Goal: Task Accomplishment & Management: Manage account settings

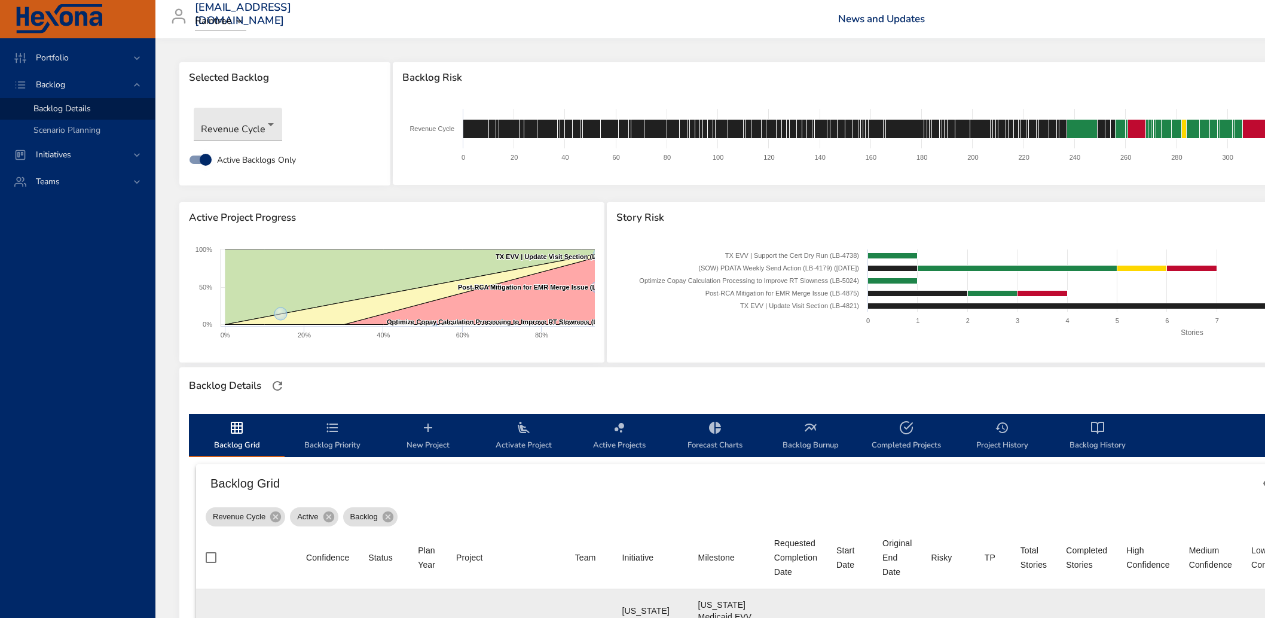
scroll to position [265, 0]
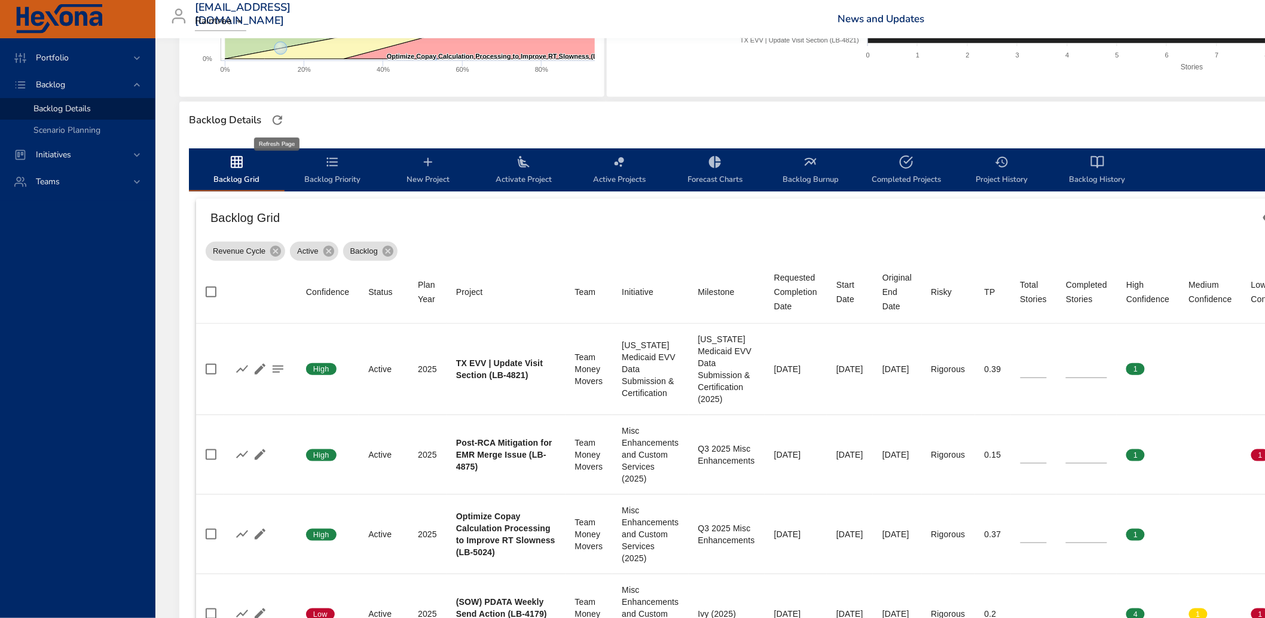
click at [276, 115] on icon "button" at bounding box center [277, 120] width 14 height 14
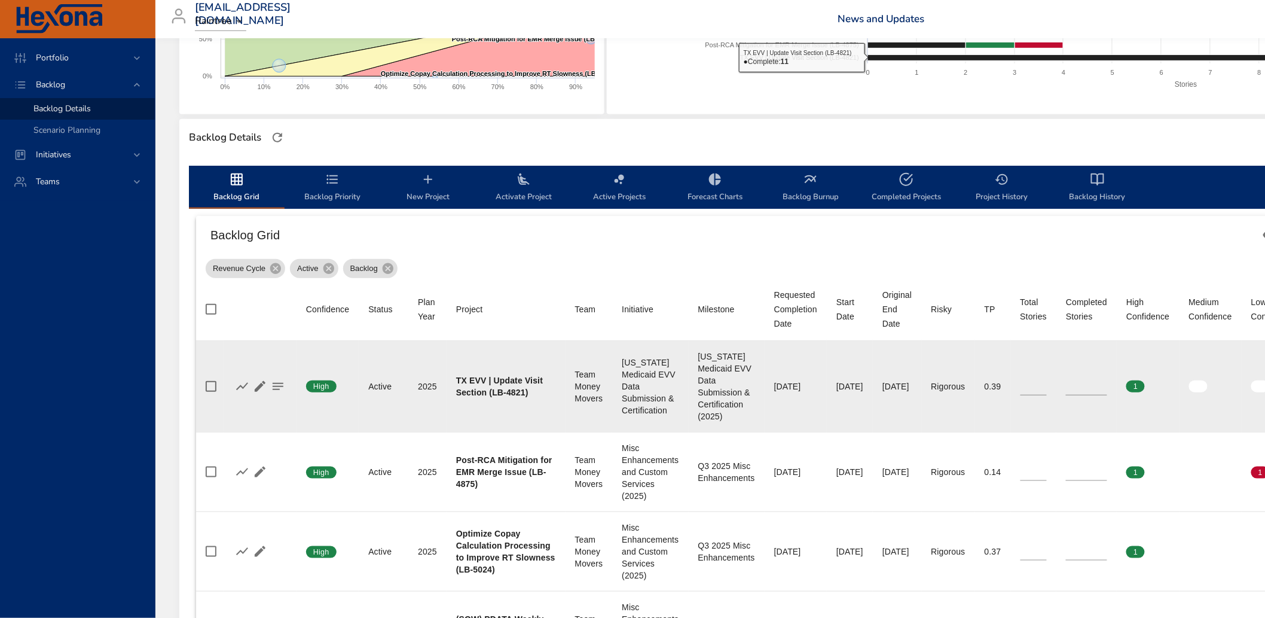
scroll to position [332, 0]
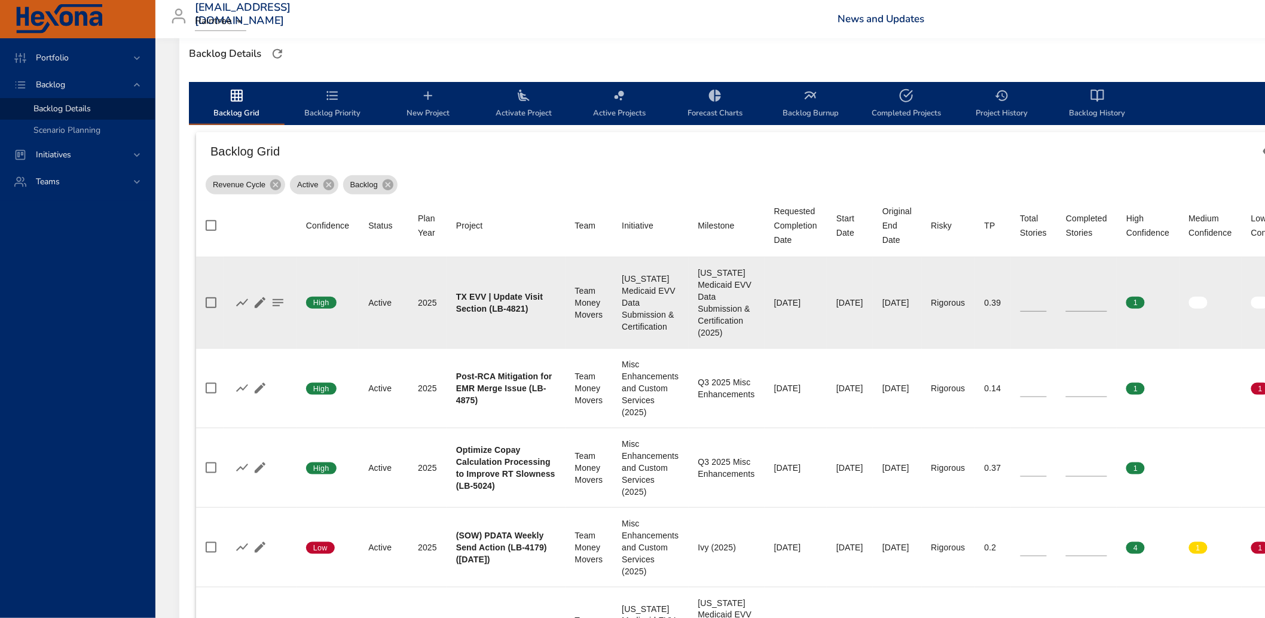
type input "**"
click at [1107, 297] on input "**" at bounding box center [1086, 303] width 41 height 18
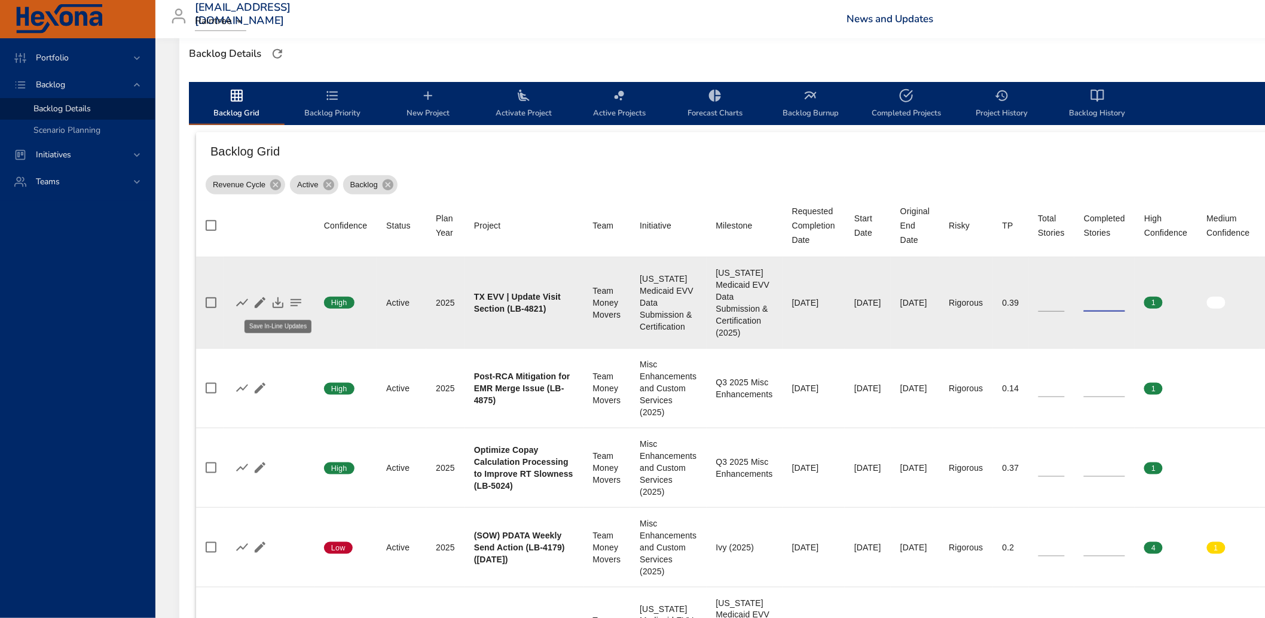
click at [282, 304] on icon "button" at bounding box center [278, 302] width 11 height 11
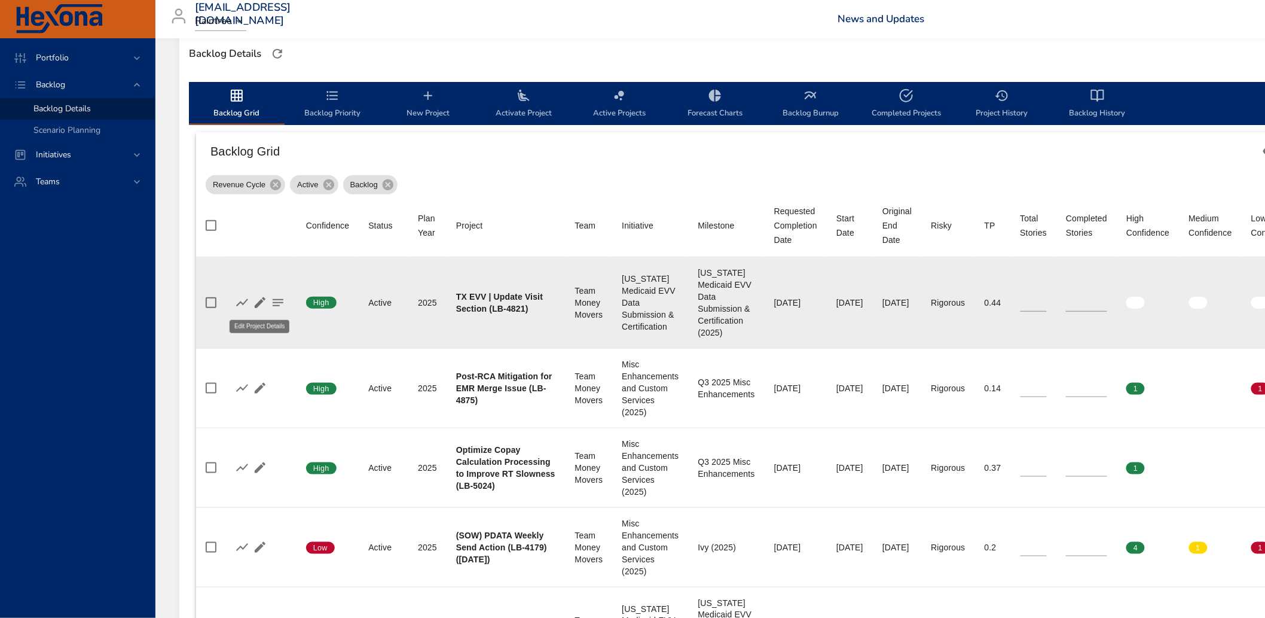
click at [260, 304] on icon "button" at bounding box center [260, 302] width 14 height 14
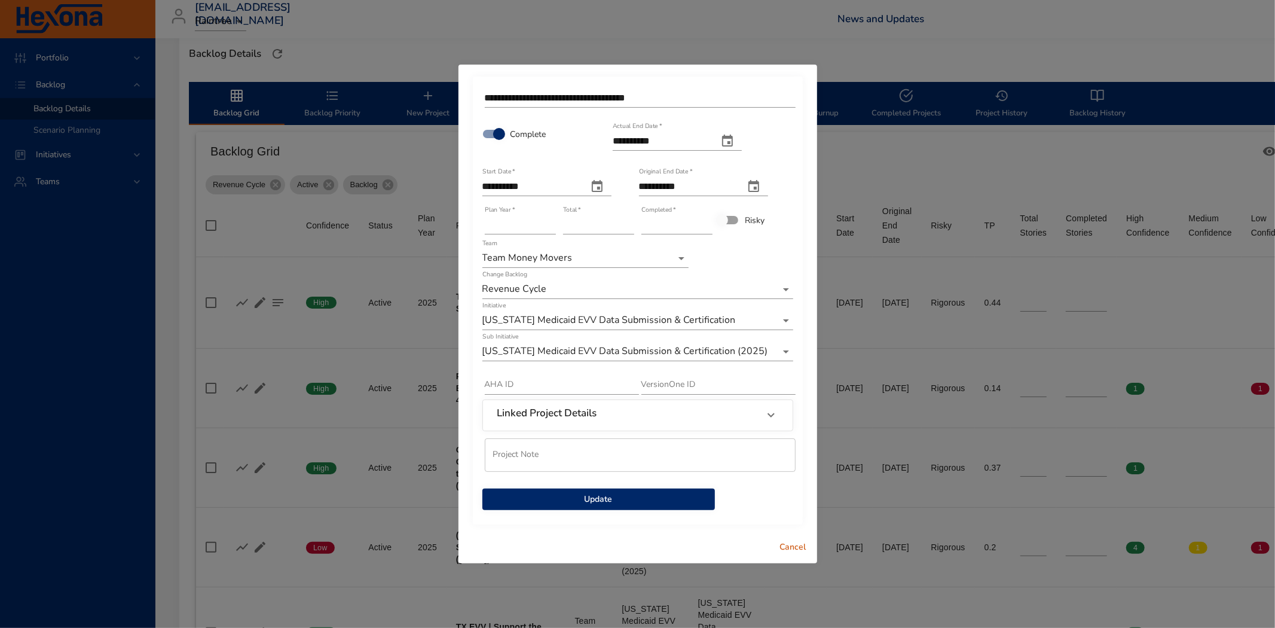
click at [600, 499] on span "Update" at bounding box center [598, 499] width 213 height 15
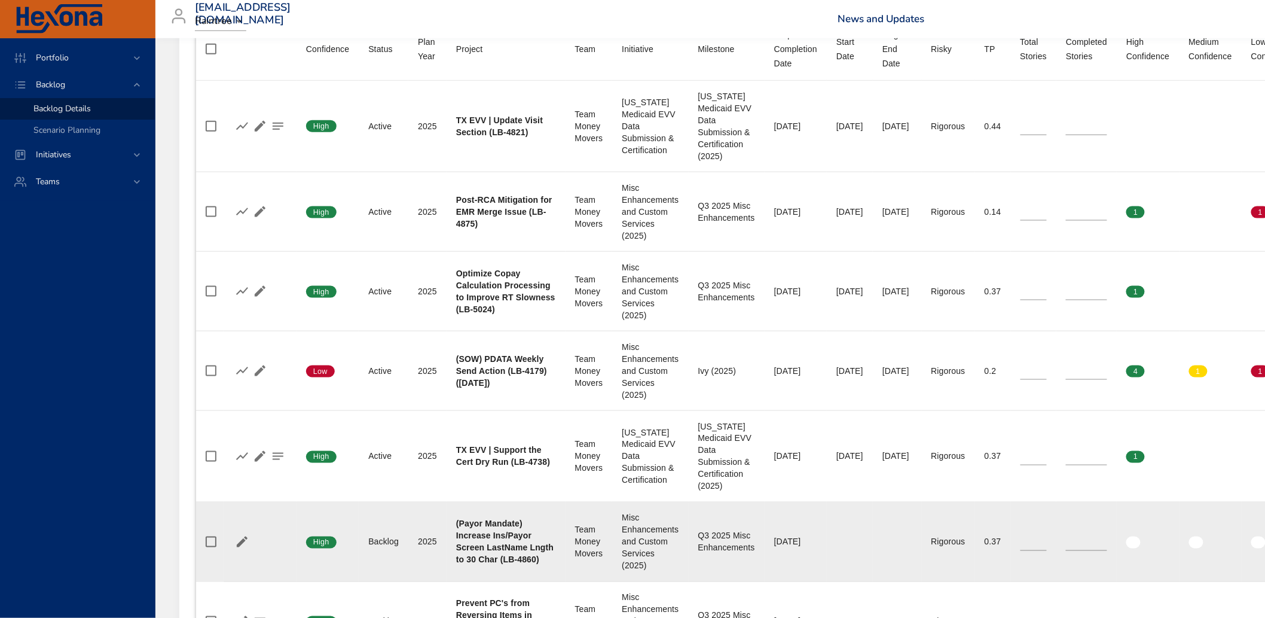
scroll to position [531, 0]
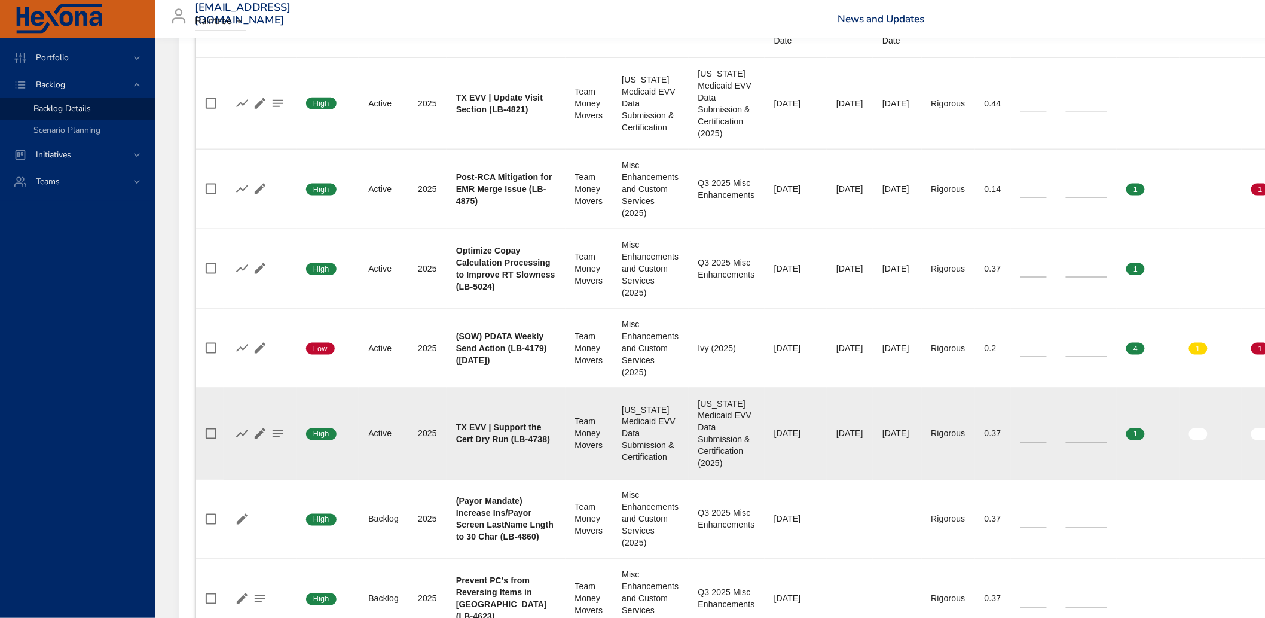
type input "*"
click at [1107, 427] on input "*" at bounding box center [1086, 433] width 41 height 18
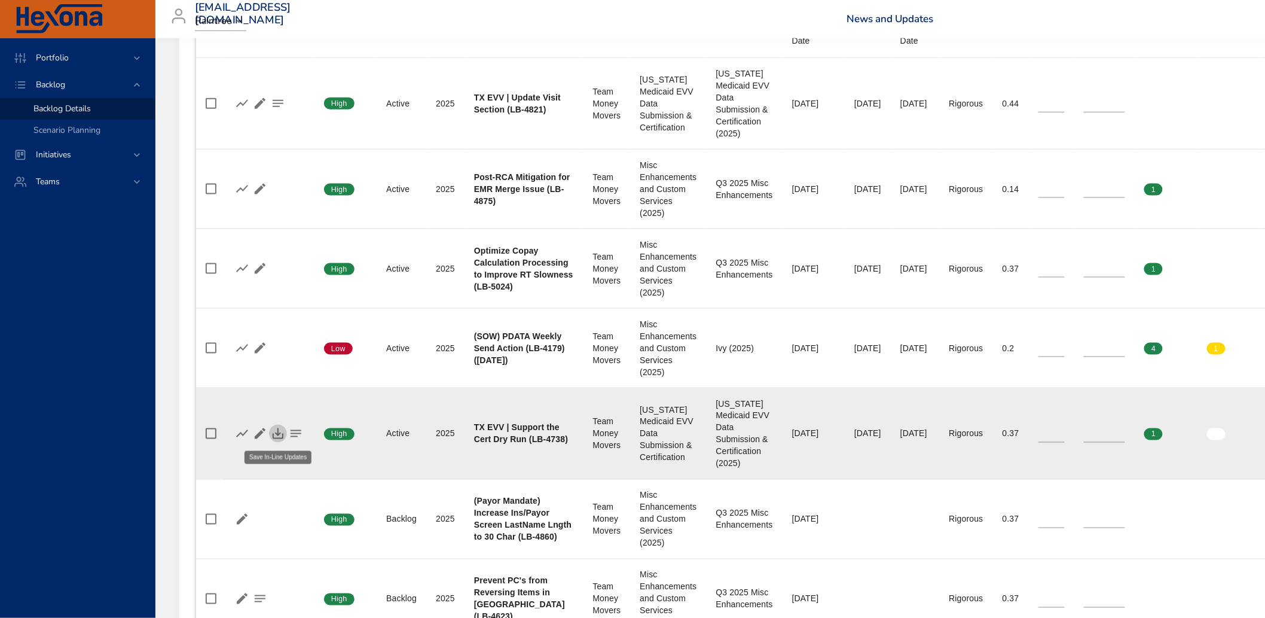
drag, startPoint x: 280, startPoint y: 432, endPoint x: 335, endPoint y: 437, distance: 55.2
click at [280, 433] on icon "button" at bounding box center [278, 433] width 11 height 11
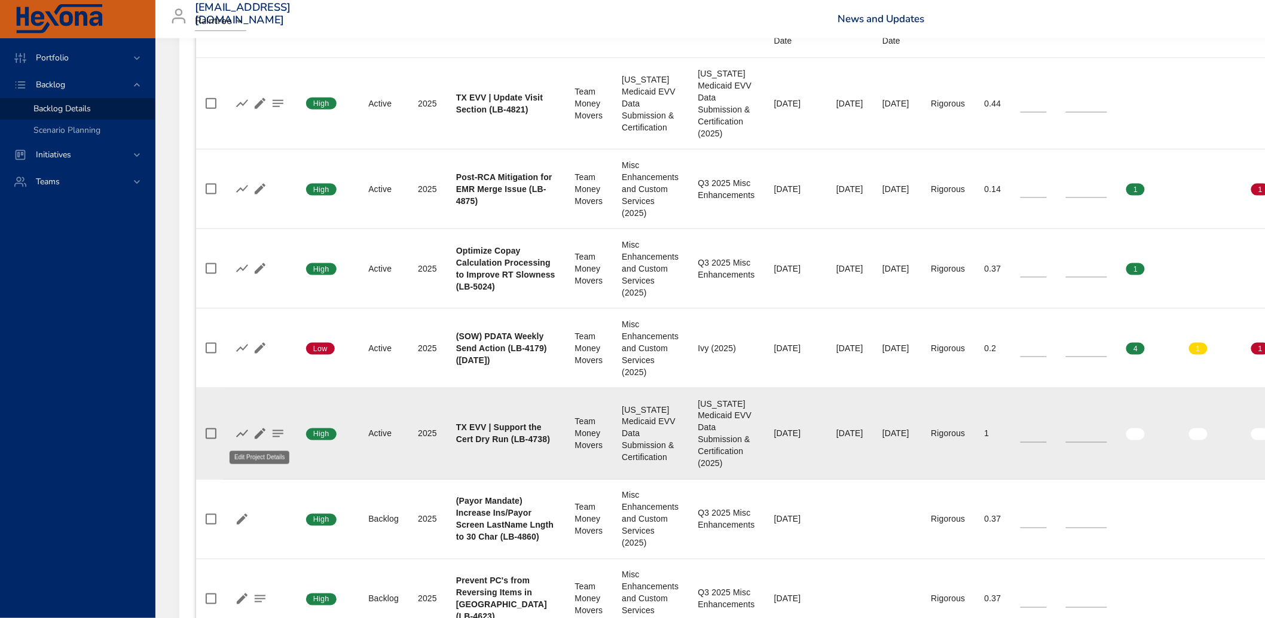
click at [258, 431] on icon "button" at bounding box center [260, 433] width 14 height 14
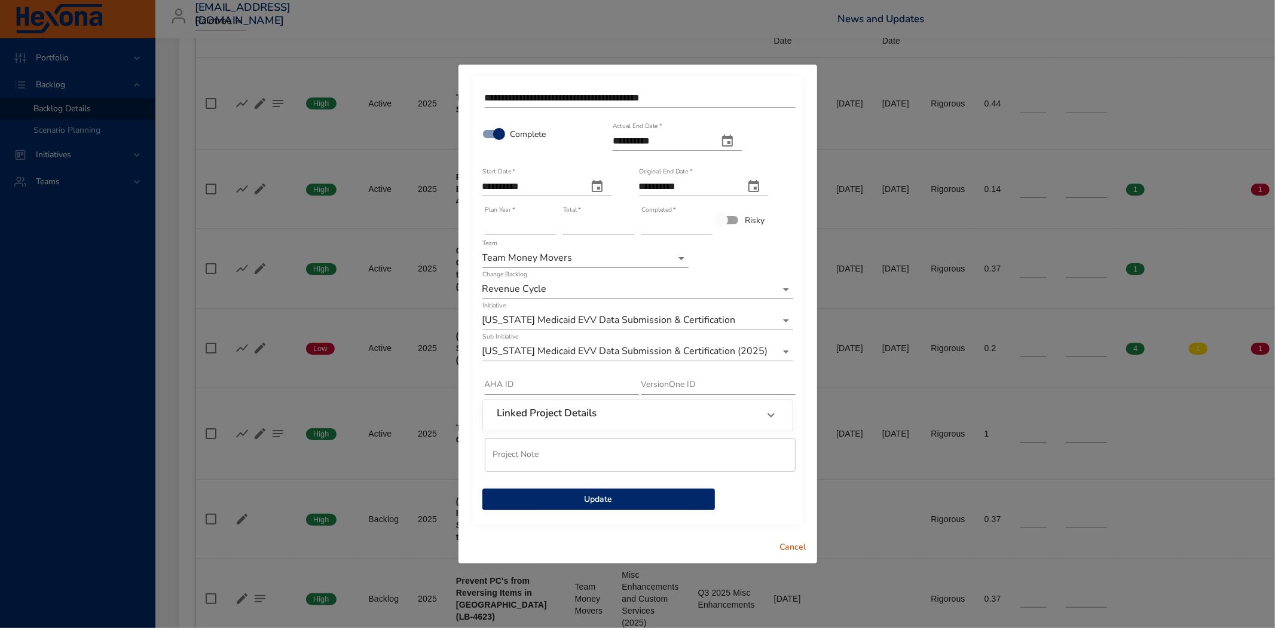
click at [605, 507] on button "Update" at bounding box center [598, 499] width 233 height 22
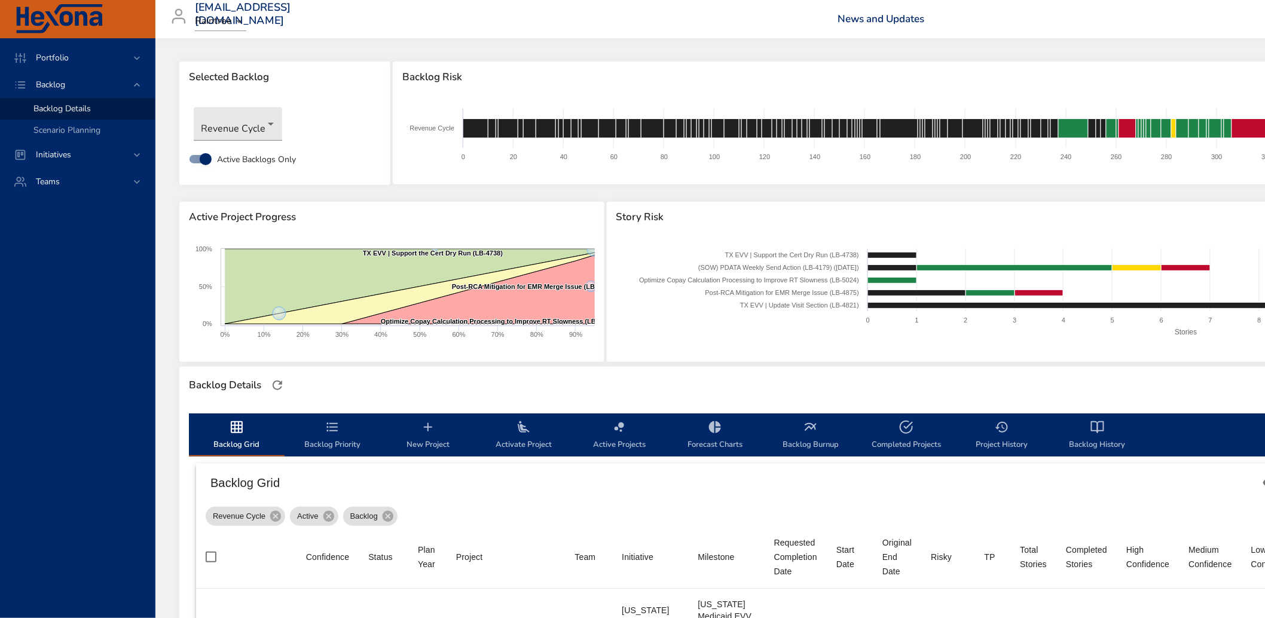
scroll to position [0, 0]
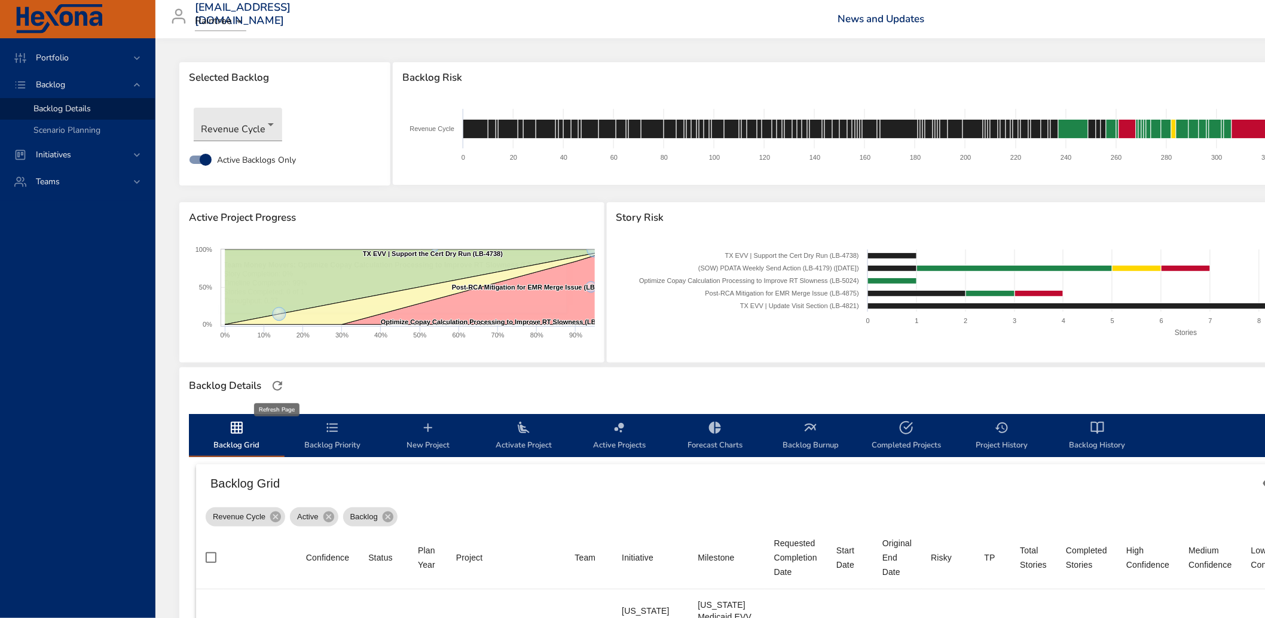
click at [279, 379] on icon "button" at bounding box center [277, 385] width 14 height 14
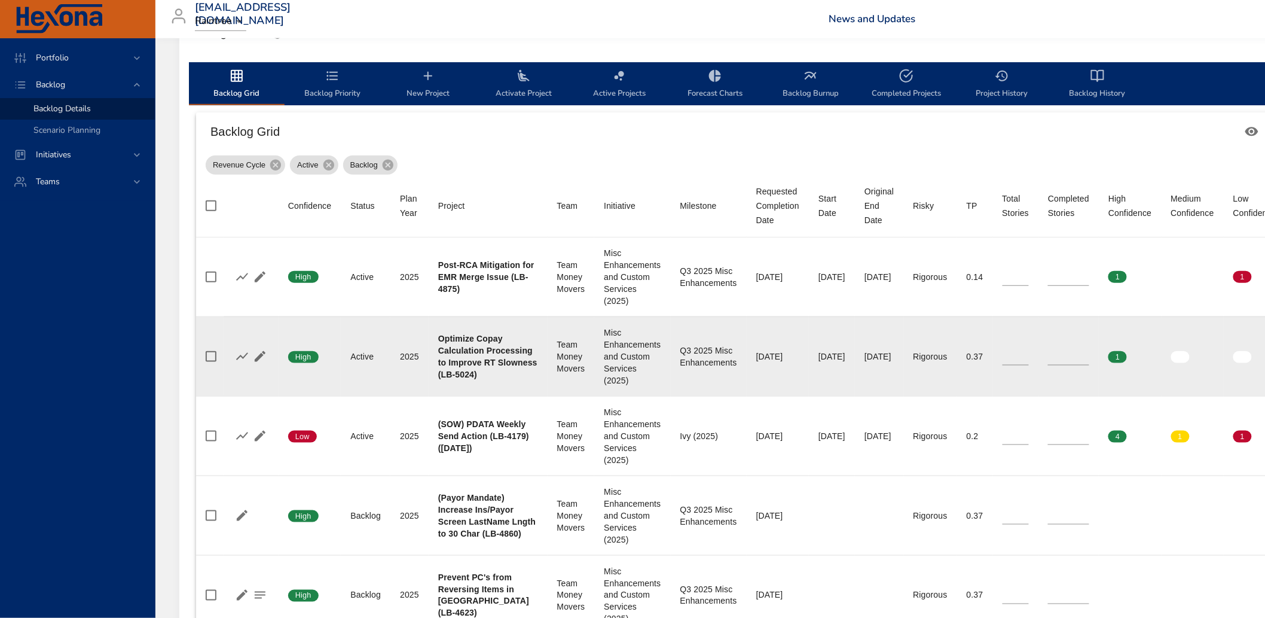
scroll to position [398, 0]
